Goal: Transaction & Acquisition: Purchase product/service

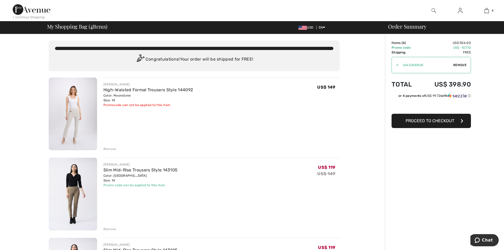
click at [110, 147] on div "Remove" at bounding box center [110, 149] width 13 height 5
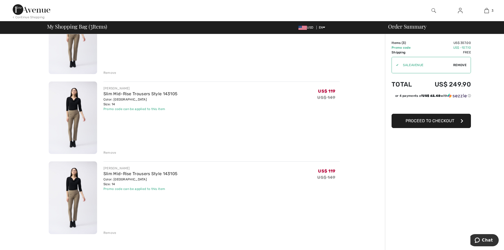
scroll to position [106, 0]
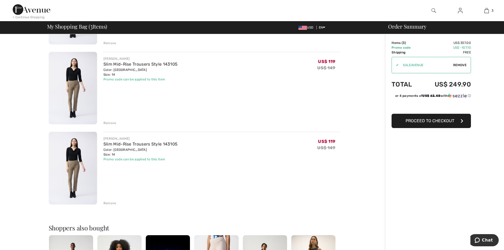
click at [111, 123] on div "Remove" at bounding box center [110, 123] width 13 height 5
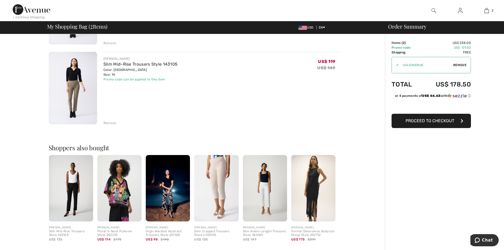
click at [111, 122] on div "Remove" at bounding box center [110, 123] width 13 height 5
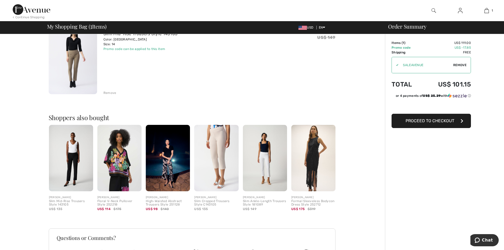
scroll to position [0, 0]
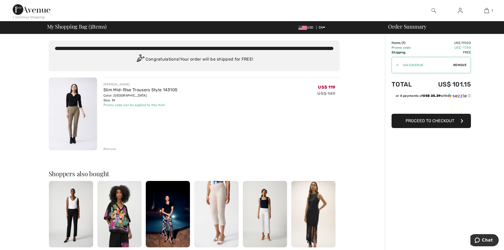
click at [142, 101] on div "Color: Java Size: 14" at bounding box center [141, 98] width 74 height 10
click at [325, 90] on div "US$ 119 US$ 149" at bounding box center [328, 94] width 22 height 25
click at [431, 121] on span "Proceed to Checkout" at bounding box center [430, 120] width 49 height 5
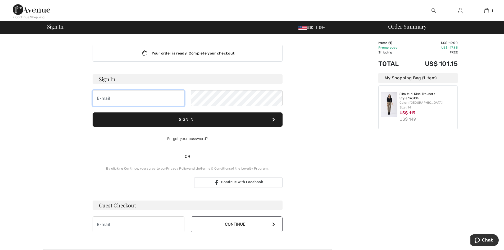
click at [114, 97] on input "email" at bounding box center [139, 98] width 92 height 16
type input "cynthiaochs@msn.com"
click at [155, 100] on input "cynthiaochs@msn.com" at bounding box center [139, 98] width 92 height 16
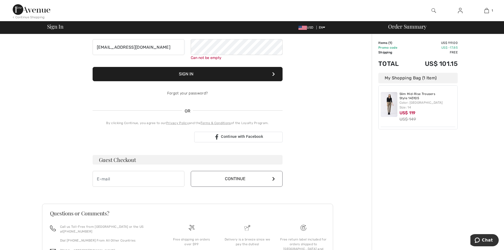
scroll to position [88, 0]
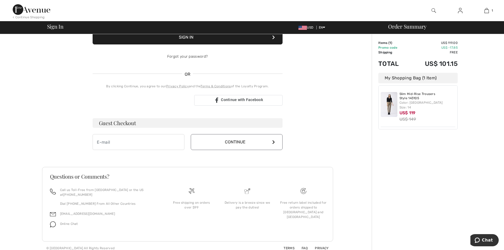
click at [169, 125] on h3 "Guest Checkout" at bounding box center [188, 123] width 190 height 10
click at [251, 141] on button "Continue" at bounding box center [237, 142] width 92 height 16
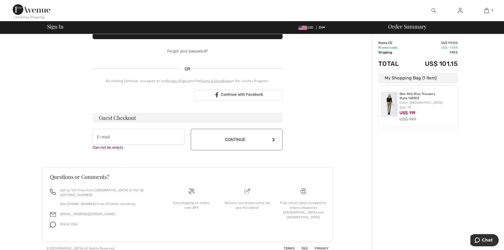
scroll to position [93, 0]
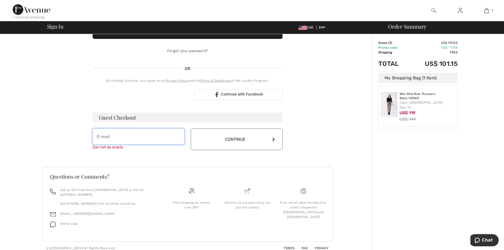
click at [111, 138] on input "email" at bounding box center [139, 137] width 92 height 16
type input "cynthiaochs@msn.com"
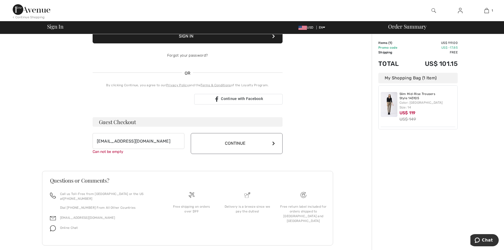
click at [266, 140] on button "Continue" at bounding box center [237, 143] width 92 height 21
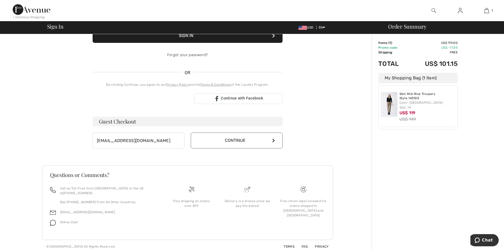
scroll to position [82, 0]
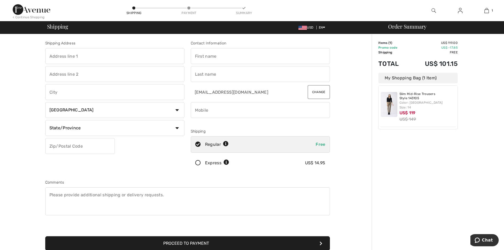
click at [85, 56] on input "text" at bounding box center [114, 56] width 139 height 16
type input "3869 N. 104th Ave."
type input "Hart"
select select "US"
select select "MI"
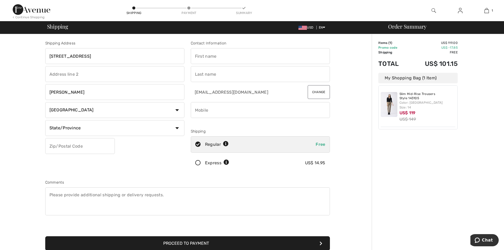
type input "49420"
type input "Cynthia"
type input "Ochs"
type input "2317303112"
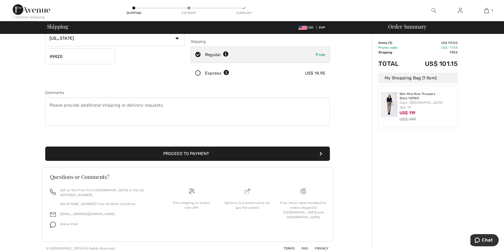
scroll to position [90, 0]
click at [189, 153] on button "Proceed to Payment" at bounding box center [187, 153] width 285 height 14
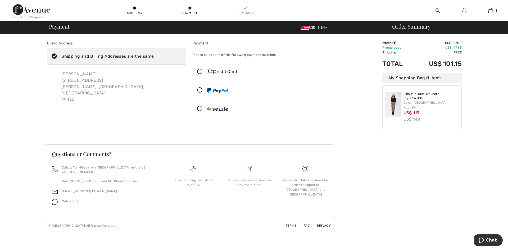
click at [200, 71] on icon at bounding box center [200, 72] width 14 height 6
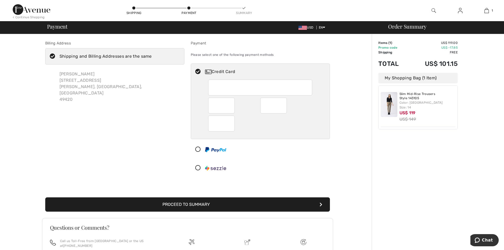
click at [199, 204] on button "Proceed to Summary" at bounding box center [187, 204] width 285 height 14
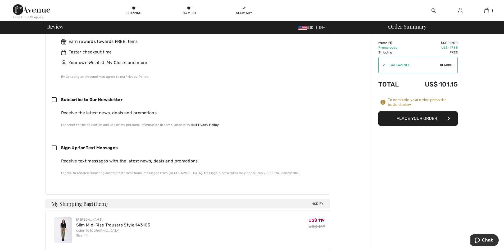
scroll to position [238, 0]
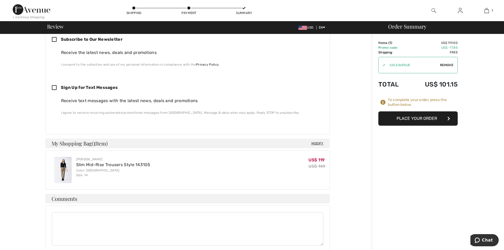
click at [423, 118] on button "Place Your Order" at bounding box center [418, 118] width 79 height 14
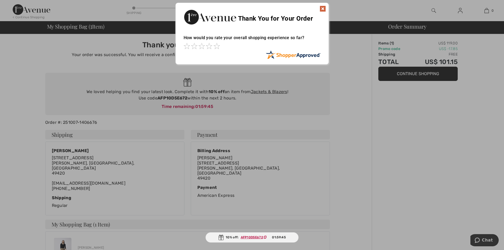
drag, startPoint x: 159, startPoint y: 96, endPoint x: 164, endPoint y: 97, distance: 5.3
click at [164, 97] on div at bounding box center [252, 125] width 504 height 250
click at [177, 97] on div at bounding box center [252, 125] width 504 height 250
click at [286, 105] on div at bounding box center [252, 125] width 504 height 250
click at [326, 8] on div "Thank You for Your Order" at bounding box center [252, 16] width 153 height 27
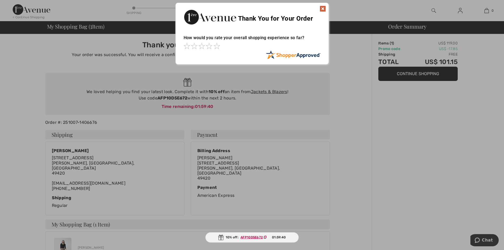
click at [324, 8] on img at bounding box center [323, 9] width 6 height 6
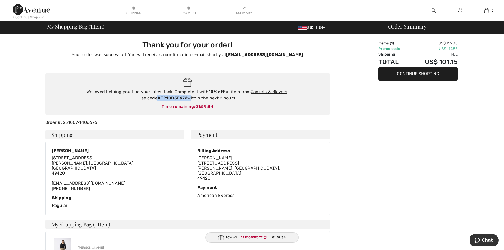
drag, startPoint x: 158, startPoint y: 98, endPoint x: 189, endPoint y: 98, distance: 31.0
click at [189, 98] on div "We loved helping you find your latest look. Complete it with 10% off an item fr…" at bounding box center [188, 95] width 274 height 13
copy div "AFP10D5E672"
click at [425, 73] on button "Continue Shopping" at bounding box center [418, 74] width 79 height 14
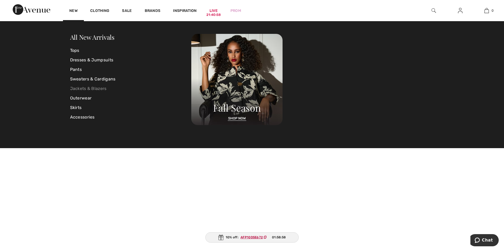
click at [93, 87] on link "Jackets & Blazers" at bounding box center [131, 89] width 122 height 10
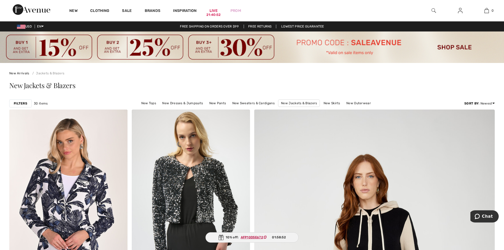
click at [137, 76] on div "New Jackets & Blazers" at bounding box center [252, 87] width 486 height 22
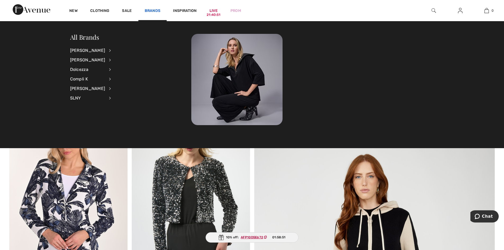
click at [155, 10] on link "Brands" at bounding box center [153, 11] width 16 height 6
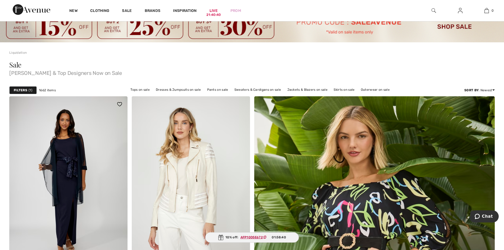
scroll to position [132, 0]
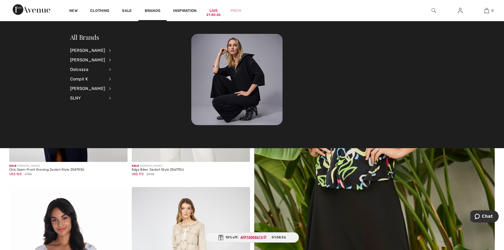
click at [104, 51] on li "Joseph Ribkoff View All Accessories Dresses & Jumpsuits Jackets & Blazers Outer…" at bounding box center [94, 51] width 48 height 10
click at [96, 49] on div "[PERSON_NAME]" at bounding box center [87, 51] width 35 height 10
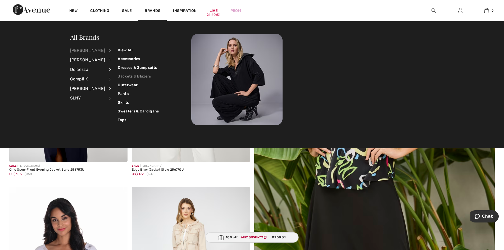
click at [123, 75] on link "Jackets & Blazers" at bounding box center [138, 76] width 41 height 9
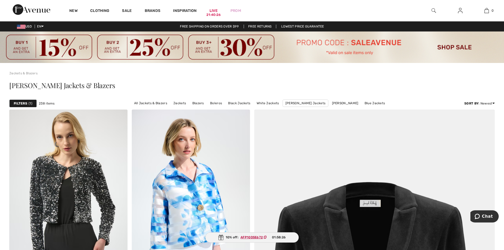
click at [29, 103] on span "1" at bounding box center [31, 103] width 4 height 5
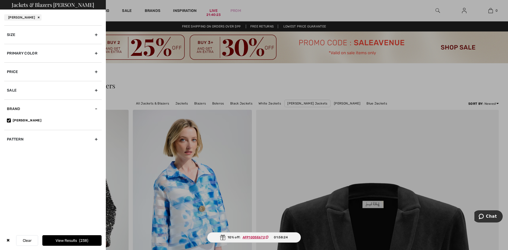
click at [96, 35] on div "Size" at bounding box center [52, 34] width 97 height 19
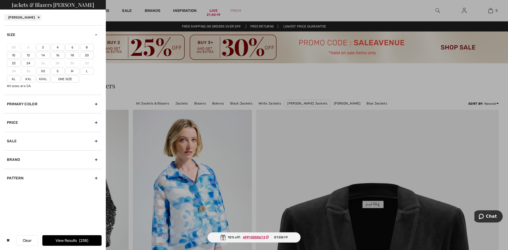
click at [85, 71] on label "L" at bounding box center [87, 71] width 14 height 7
click at [0, 0] on input"] "L" at bounding box center [0, 0] width 0 height 0
click at [96, 102] on div "Primary Color" at bounding box center [52, 104] width 97 height 19
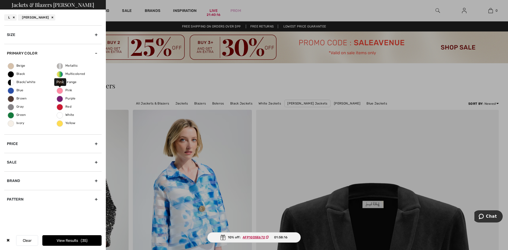
click at [59, 89] on span "Pink" at bounding box center [64, 90] width 15 height 4
click at [0, 0] on input "Pink" at bounding box center [0, 0] width 0 height 0
click at [10, 66] on span "Beige" at bounding box center [16, 66] width 17 height 4
click at [0, 0] on input "Beige" at bounding box center [0, 0] width 0 height 0
click at [11, 123] on span "Ivory" at bounding box center [16, 123] width 17 height 4
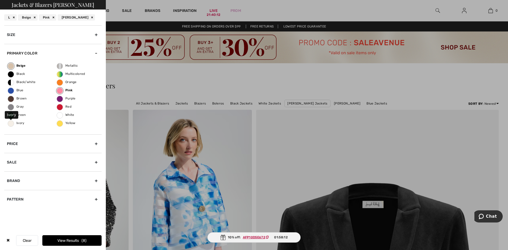
click at [0, 0] on input "Ivory" at bounding box center [0, 0] width 0 height 0
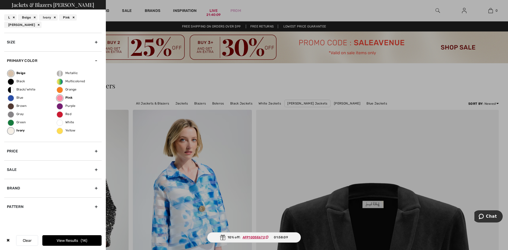
click at [77, 241] on button "View Results 14" at bounding box center [71, 240] width 59 height 11
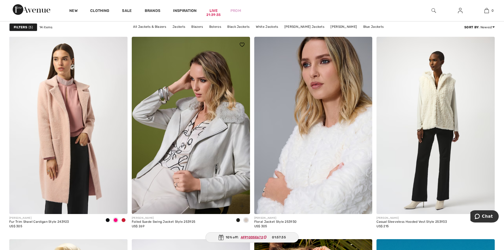
scroll to position [477, 0]
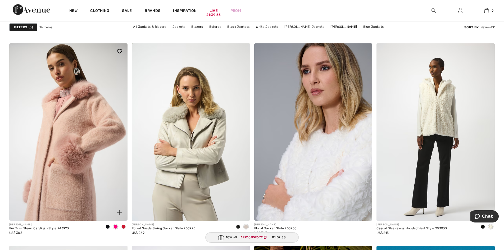
click at [113, 194] on img at bounding box center [68, 131] width 118 height 177
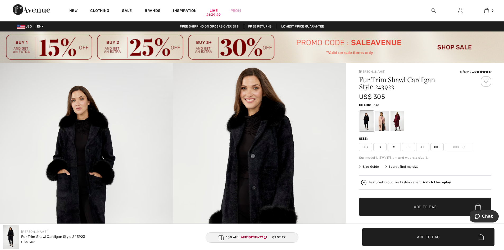
click at [383, 124] on div at bounding box center [382, 121] width 14 height 20
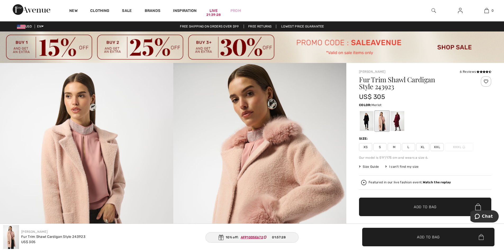
click at [400, 124] on div at bounding box center [398, 121] width 14 height 20
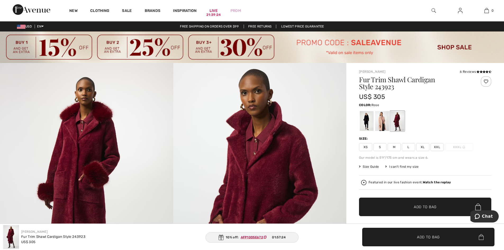
click at [382, 125] on div at bounding box center [382, 121] width 14 height 20
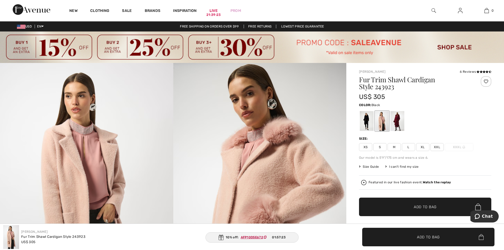
click at [369, 124] on div at bounding box center [367, 121] width 14 height 20
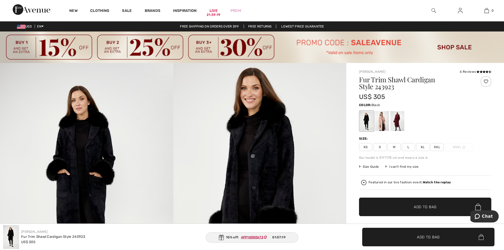
click at [409, 147] on span "L" at bounding box center [408, 147] width 13 height 8
click at [380, 125] on div at bounding box center [382, 121] width 14 height 20
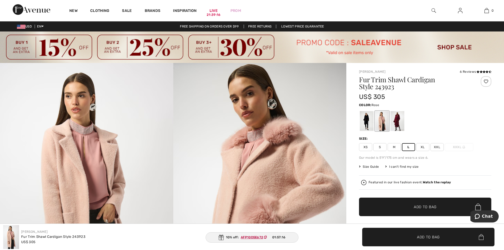
click at [408, 146] on span "L" at bounding box center [408, 147] width 13 height 8
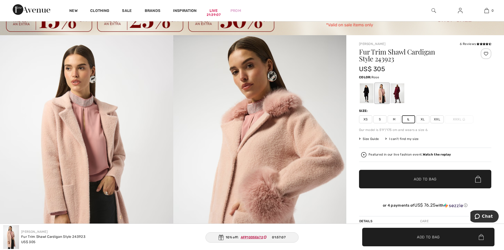
scroll to position [26, 0]
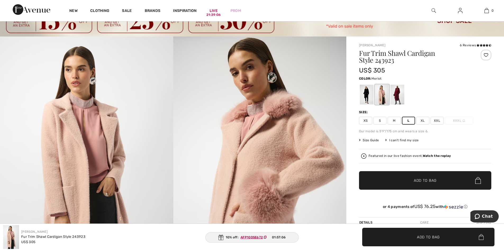
click at [396, 93] on div at bounding box center [398, 95] width 14 height 20
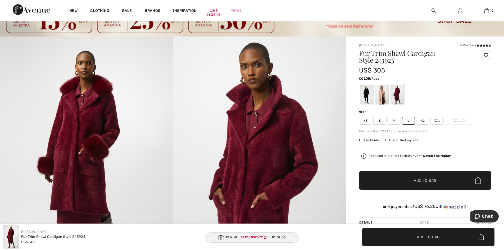
click at [384, 92] on div at bounding box center [382, 95] width 14 height 20
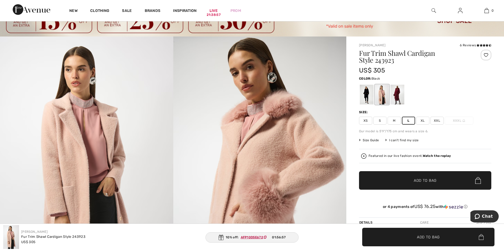
click at [369, 95] on div at bounding box center [367, 95] width 14 height 20
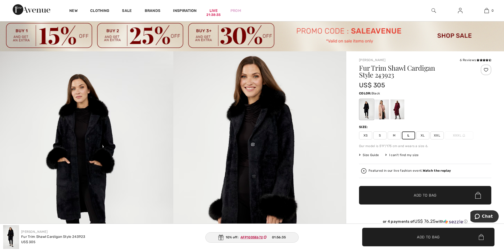
scroll to position [0, 0]
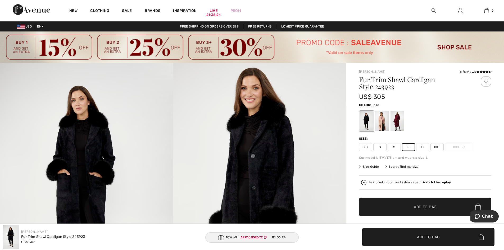
click at [381, 122] on div at bounding box center [382, 121] width 14 height 20
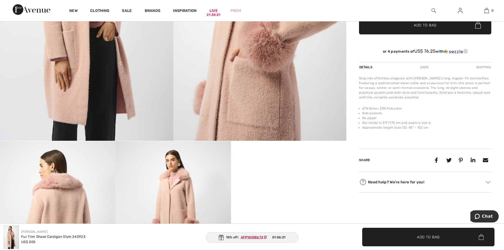
scroll to position [185, 0]
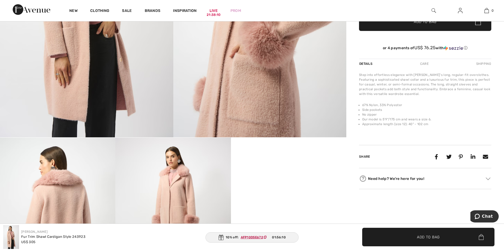
click at [432, 239] on span "Add to Bag" at bounding box center [428, 237] width 23 height 6
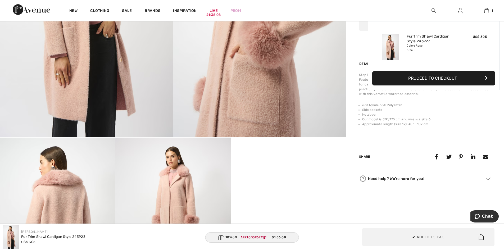
click at [432, 239] on span "Add to Bag" at bounding box center [436, 237] width 23 height 6
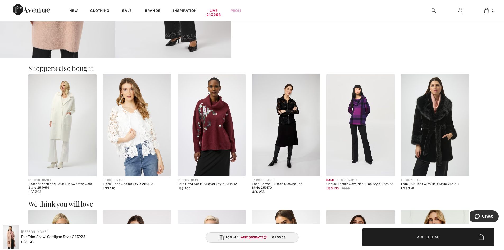
scroll to position [450, 0]
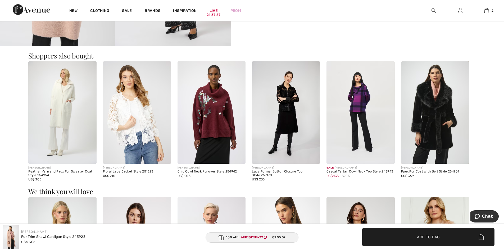
click at [71, 120] on img at bounding box center [62, 112] width 68 height 102
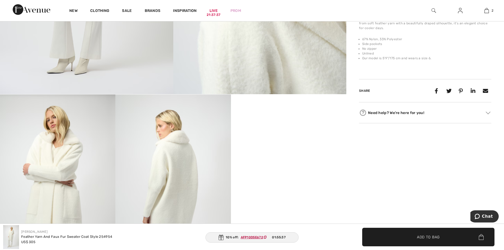
scroll to position [238, 0]
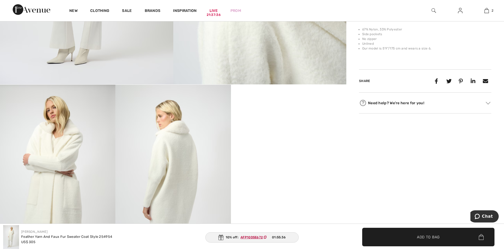
click at [287, 142] on video "Your browser does not support the video tag." at bounding box center [288, 114] width 115 height 58
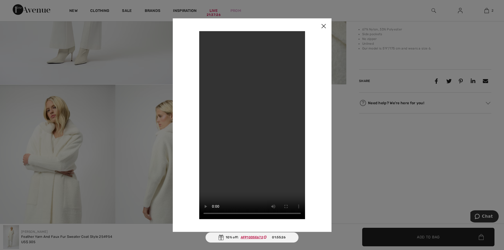
click at [323, 26] on img at bounding box center [324, 26] width 16 height 16
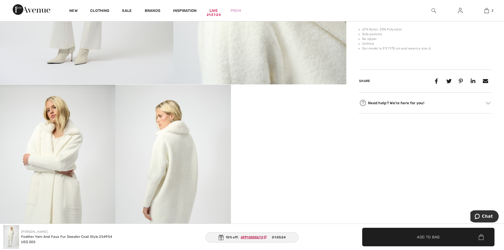
click at [156, 153] on img at bounding box center [172, 171] width 115 height 173
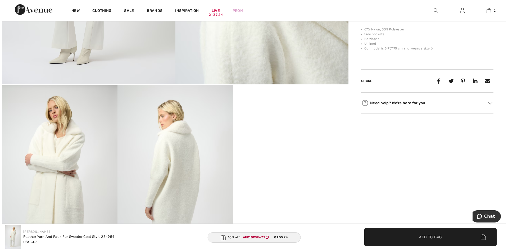
scroll to position [239, 0]
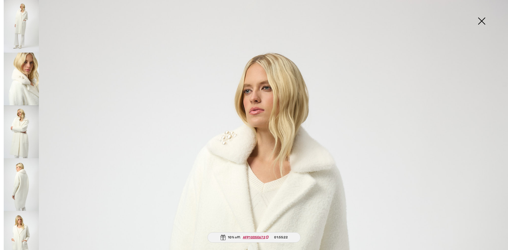
click at [35, 79] on img at bounding box center [21, 79] width 35 height 53
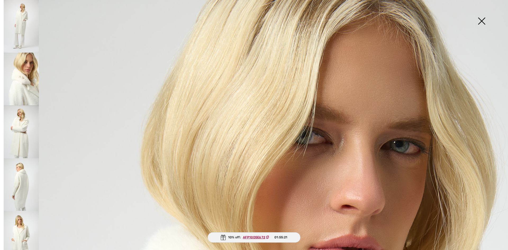
click at [20, 129] on img at bounding box center [21, 131] width 35 height 53
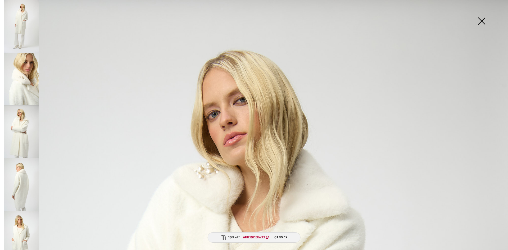
click at [482, 19] on img at bounding box center [482, 21] width 26 height 27
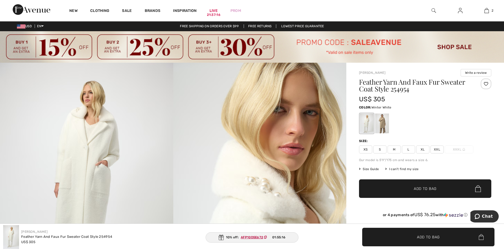
scroll to position [0, 0]
click at [408, 149] on span "L" at bounding box center [408, 150] width 13 height 8
click at [480, 120] on div at bounding box center [425, 124] width 132 height 22
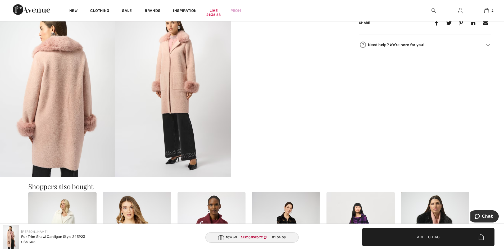
scroll to position [238, 0]
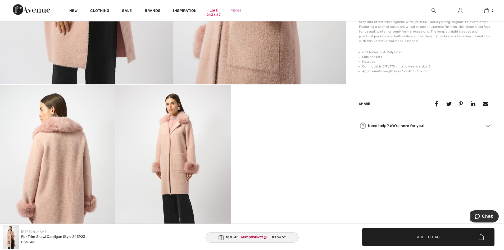
click at [285, 142] on video "Your browser does not support the video tag." at bounding box center [288, 114] width 115 height 58
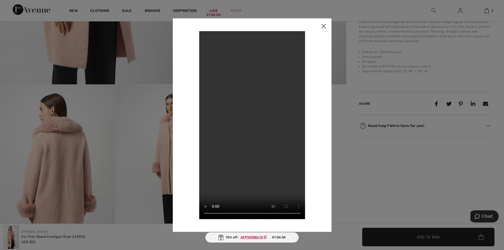
click at [318, 30] on img at bounding box center [324, 26] width 16 height 16
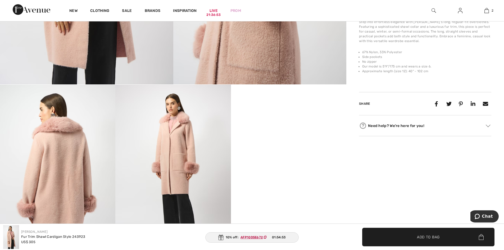
click at [295, 142] on video "Your browser does not support the video tag." at bounding box center [288, 114] width 115 height 58
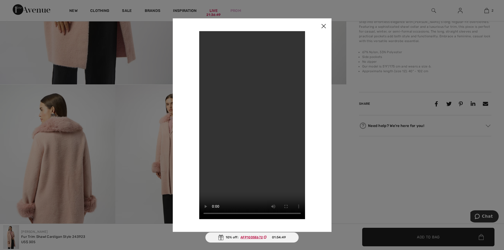
click at [321, 25] on img at bounding box center [324, 26] width 16 height 16
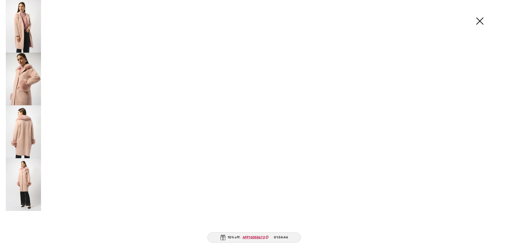
scroll to position [239, 0]
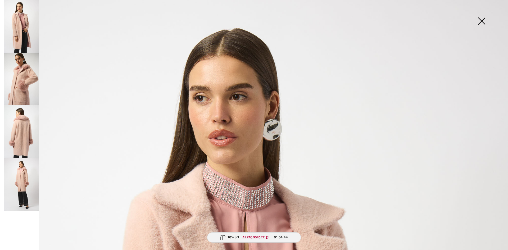
click at [482, 21] on img at bounding box center [482, 21] width 26 height 27
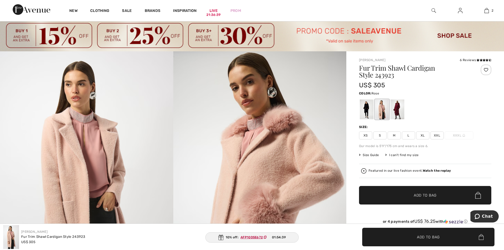
scroll to position [0, 0]
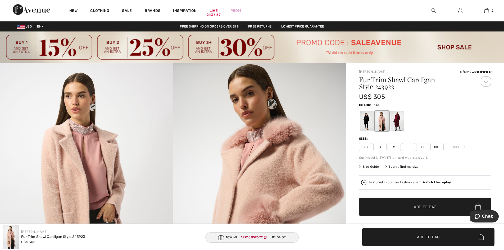
click at [380, 120] on div at bounding box center [382, 121] width 14 height 20
click at [433, 205] on span "Add to Bag" at bounding box center [425, 207] width 23 height 6
click at [437, 205] on span "Add to Bag" at bounding box center [425, 207] width 23 height 6
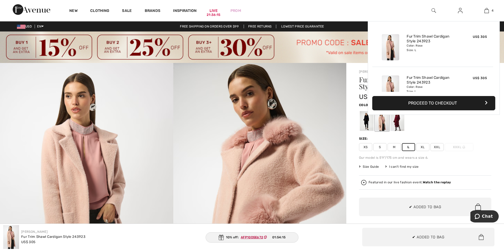
scroll to position [99, 0]
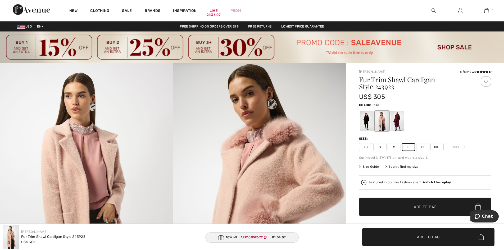
click at [436, 206] on span "Add to Bag" at bounding box center [425, 207] width 23 height 6
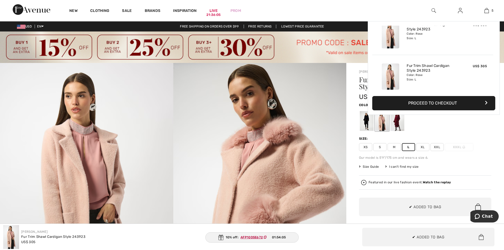
scroll to position [140, 0]
click at [485, 104] on icon "button" at bounding box center [486, 103] width 3 height 4
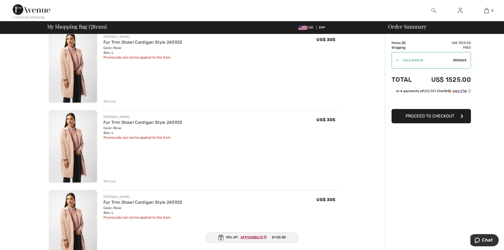
scroll to position [79, 0]
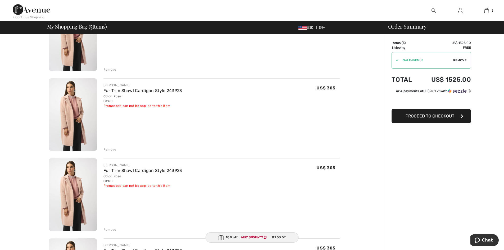
click at [114, 147] on div "Remove" at bounding box center [110, 149] width 13 height 5
click at [110, 149] on div "Remove" at bounding box center [110, 149] width 13 height 5
click at [111, 149] on div "Remove" at bounding box center [110, 149] width 13 height 5
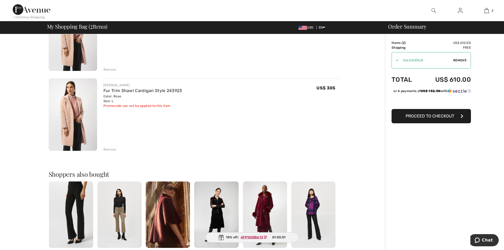
click at [110, 228] on img at bounding box center [119, 215] width 44 height 66
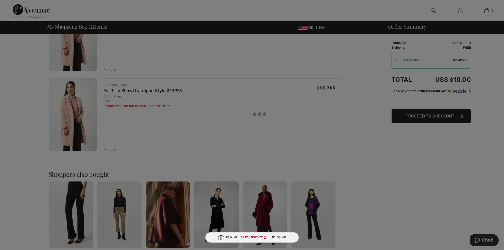
click at [112, 150] on div at bounding box center [252, 125] width 504 height 250
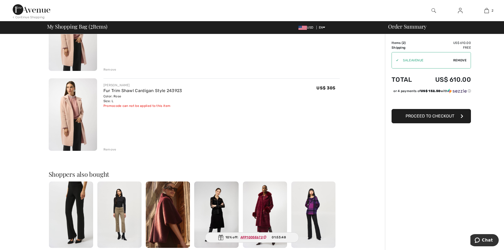
click at [112, 148] on div "Remove" at bounding box center [110, 149] width 13 height 5
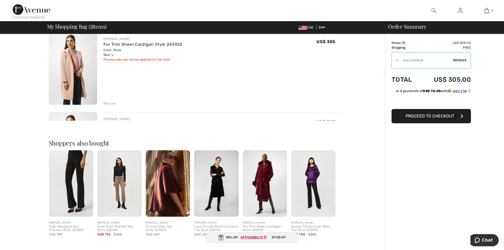
scroll to position [0, 0]
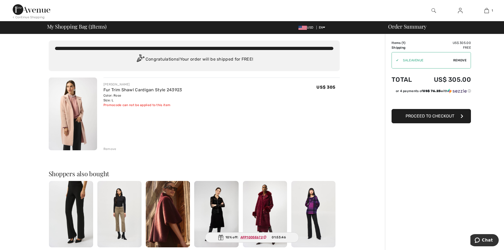
click at [111, 148] on div "Remove" at bounding box center [110, 149] width 13 height 5
